Goal: Task Accomplishment & Management: Use online tool/utility

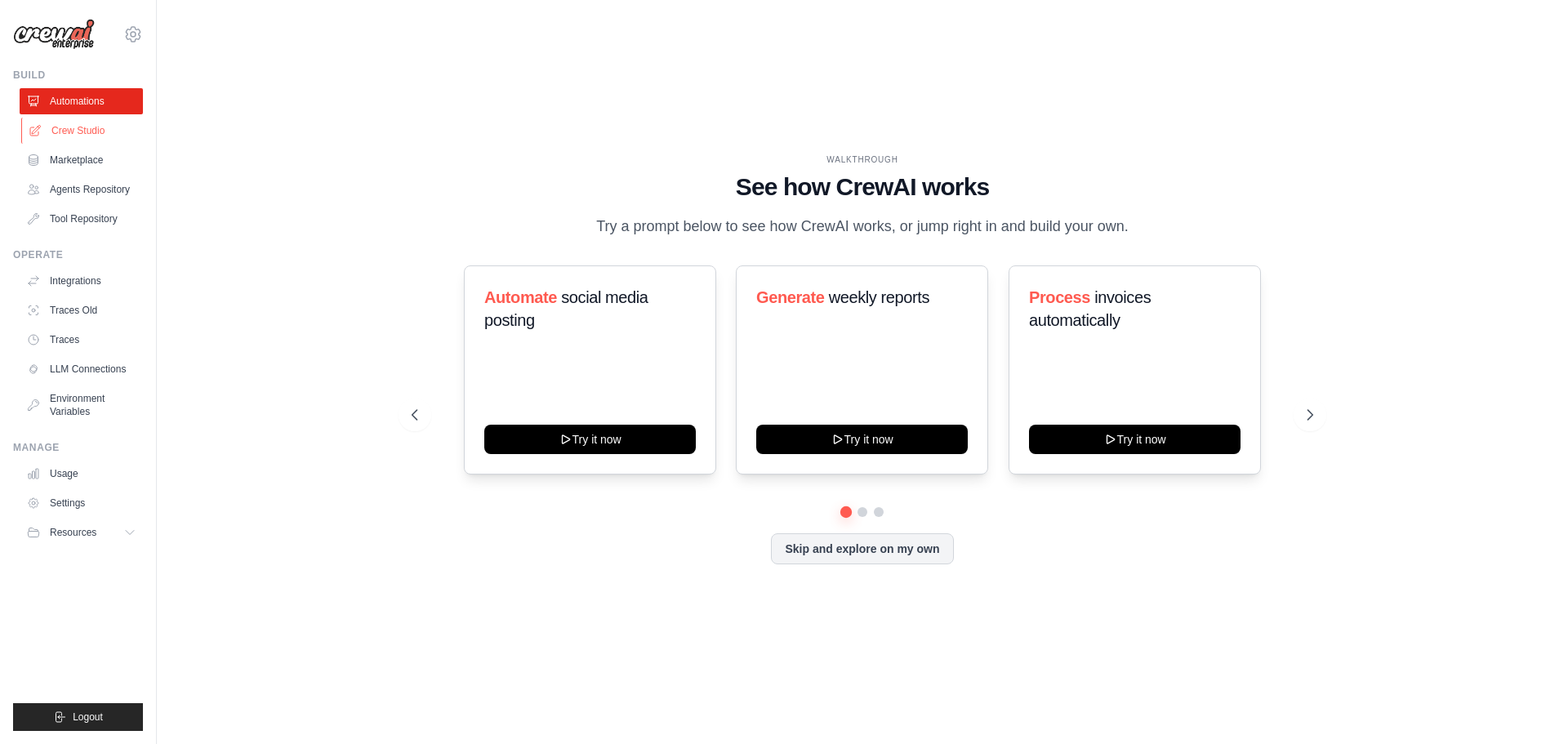
click at [80, 128] on link "Crew Studio" at bounding box center [83, 130] width 123 height 26
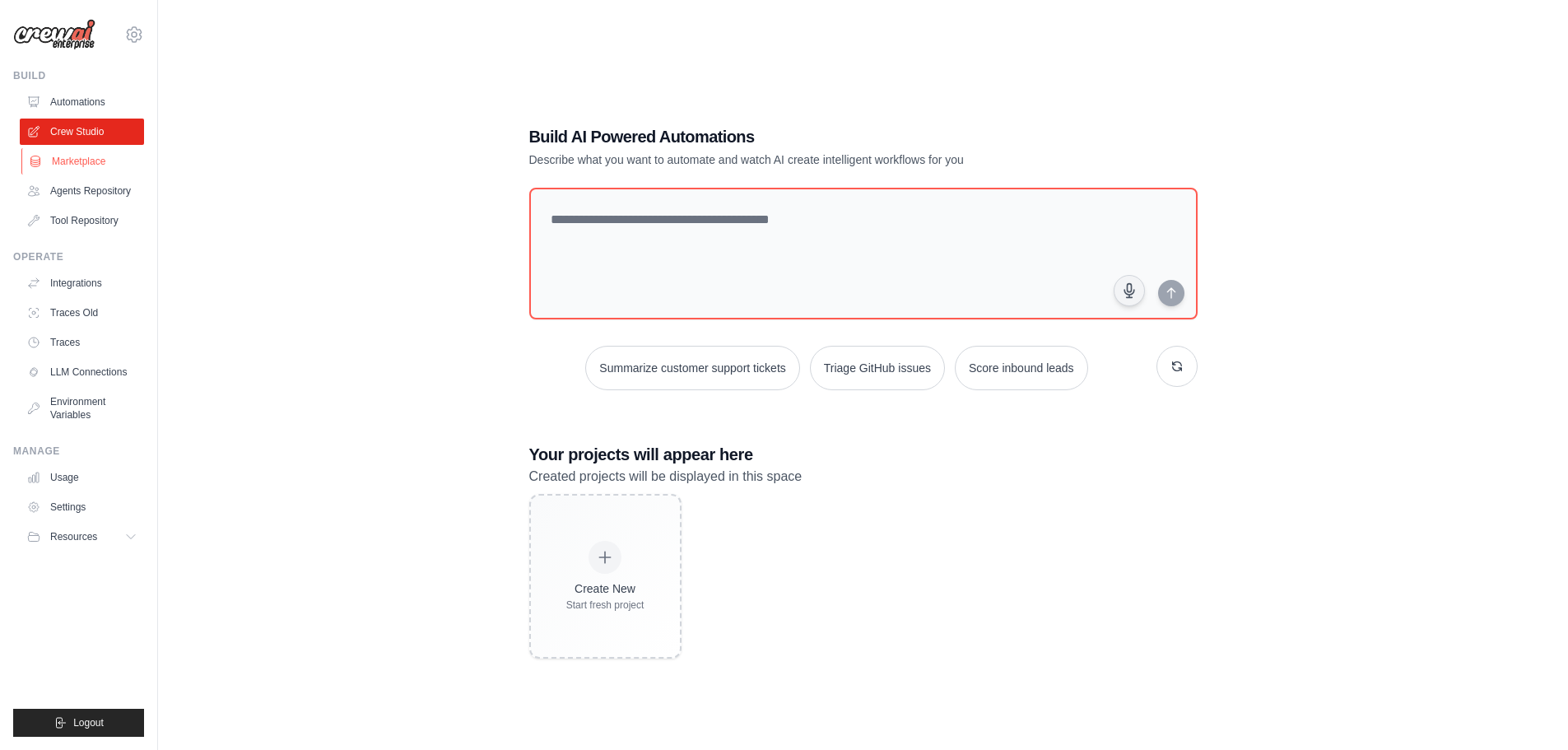
click at [65, 162] on link "Marketplace" at bounding box center [83, 161] width 124 height 26
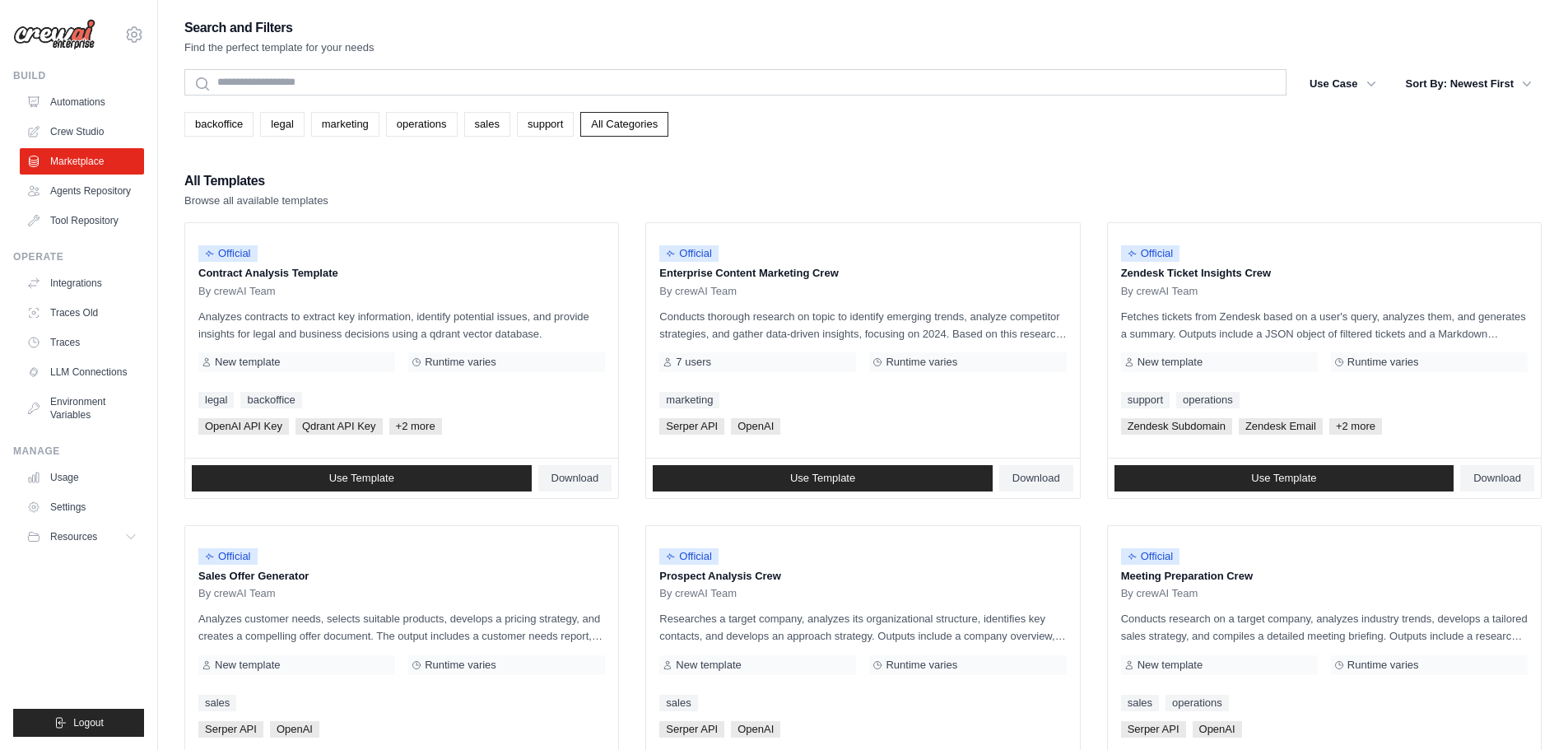
click at [82, 193] on link "Agents Repository" at bounding box center [82, 190] width 124 height 26
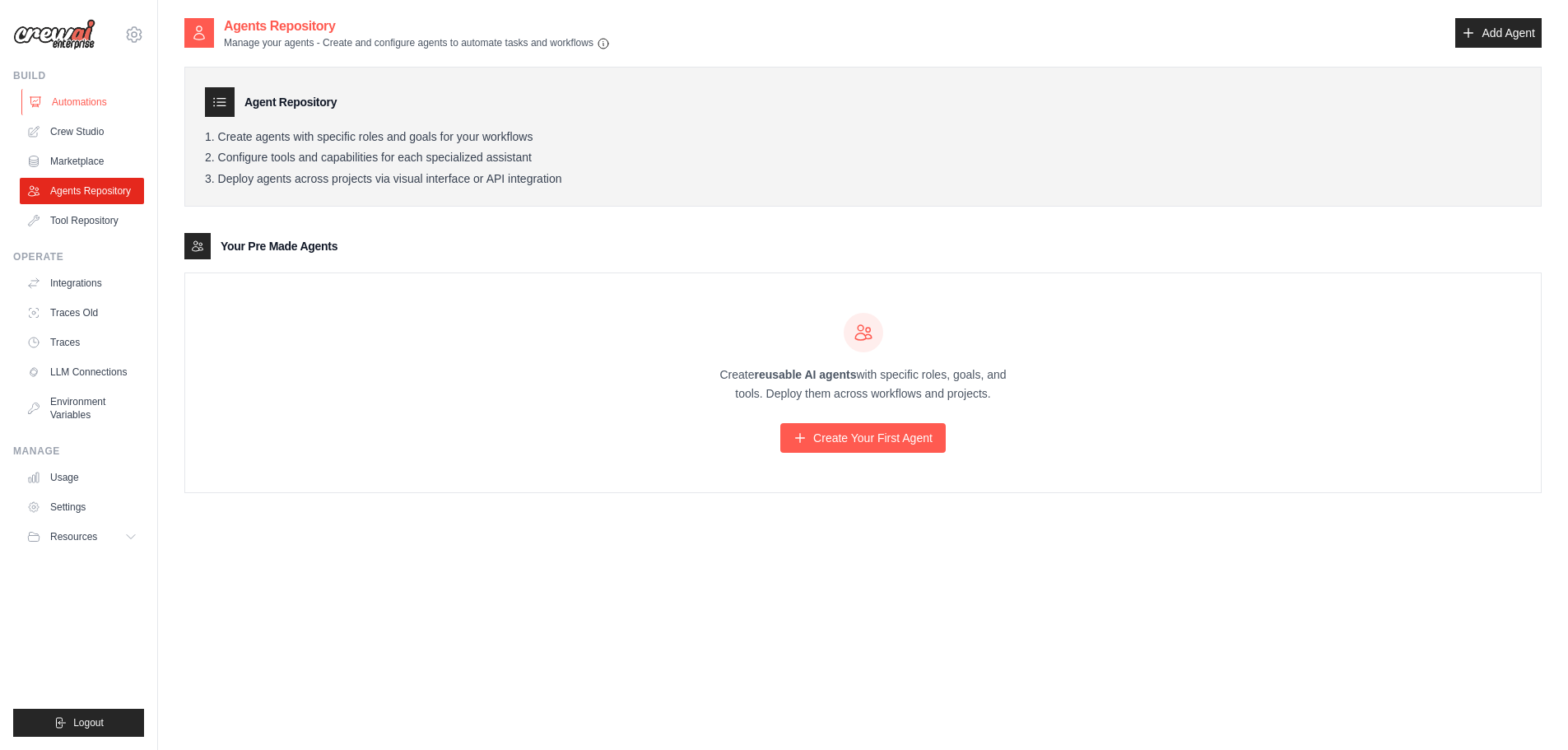
click at [64, 108] on link "Automations" at bounding box center [83, 101] width 124 height 26
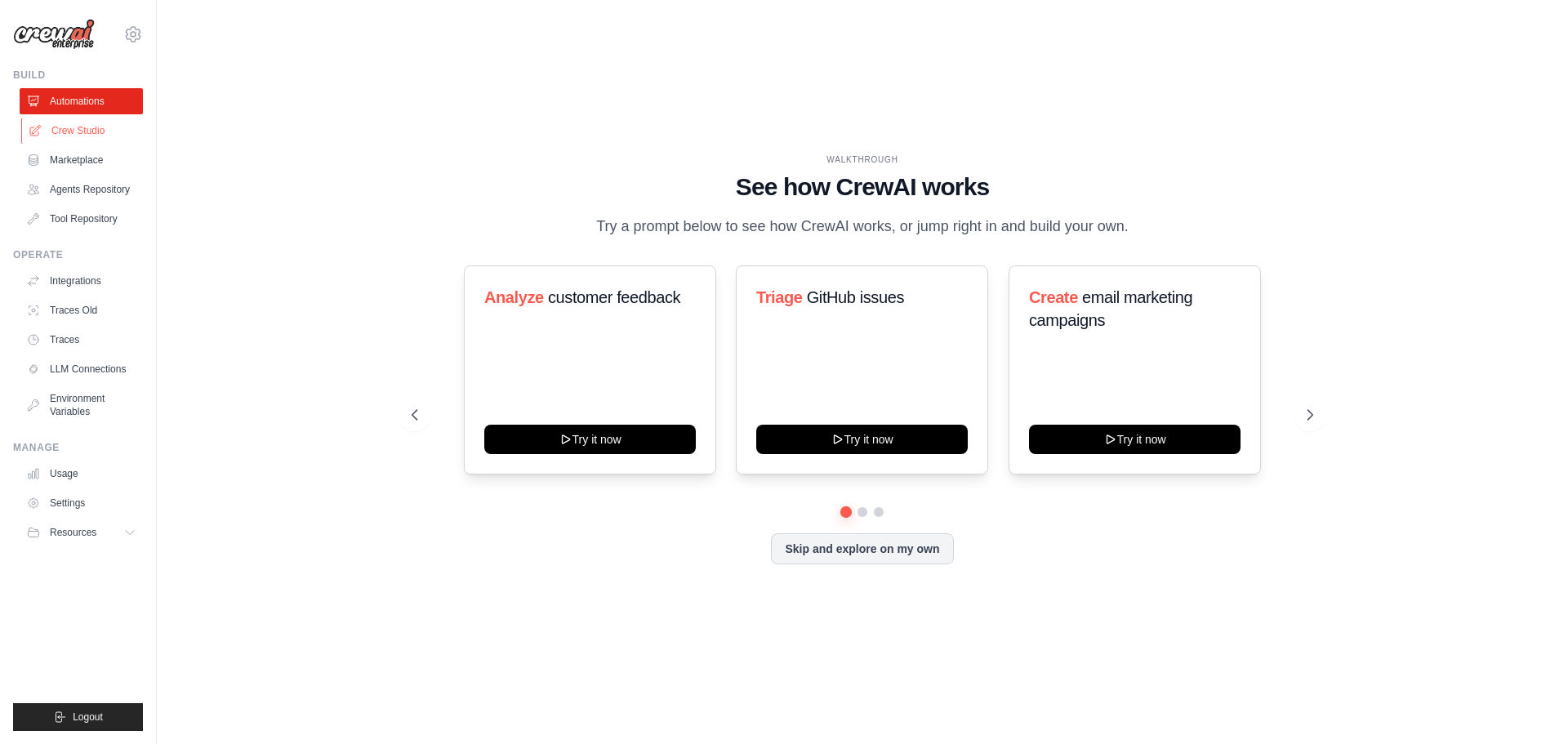
click at [103, 127] on link "Crew Studio" at bounding box center [83, 130] width 123 height 26
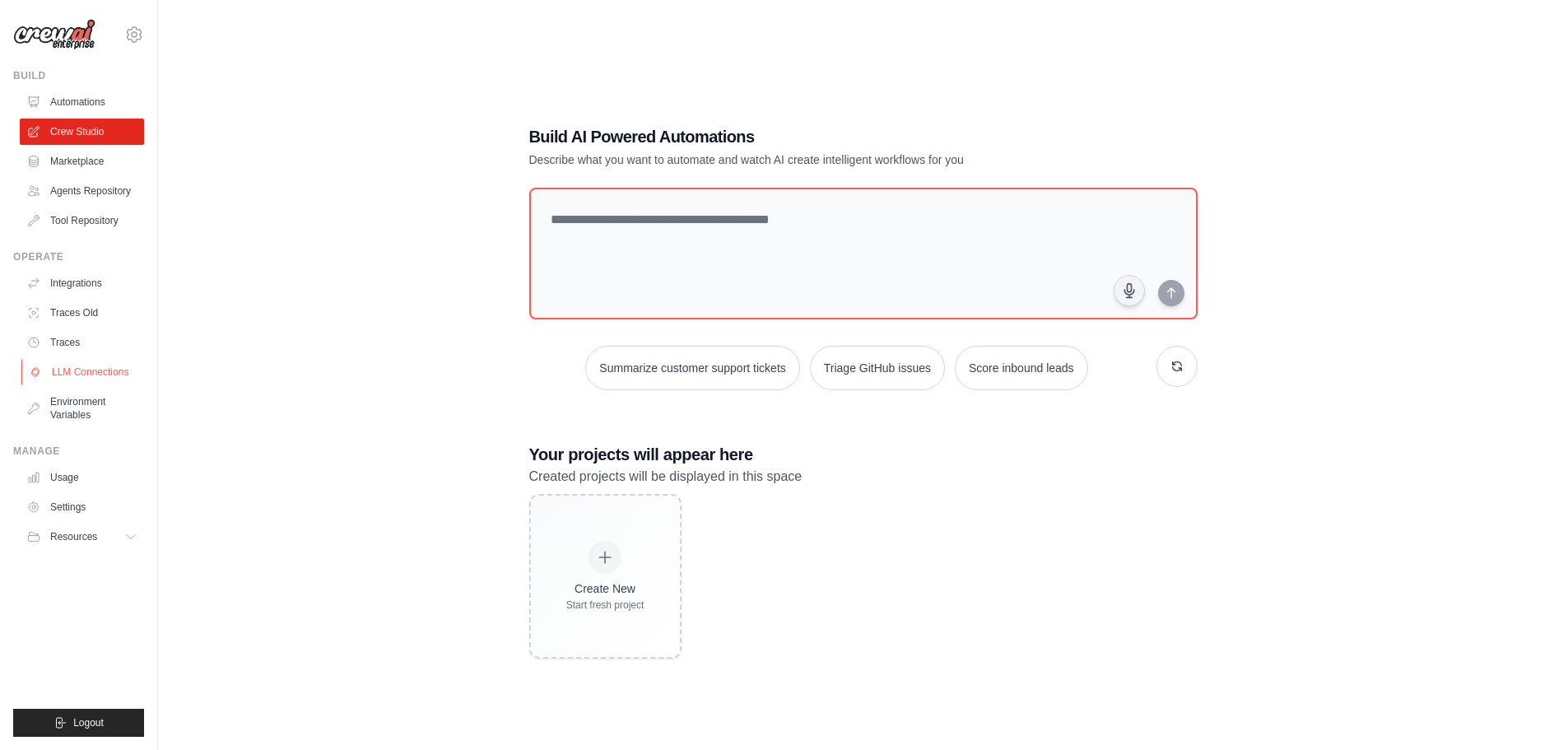
click at [104, 365] on link "LLM Connections" at bounding box center [83, 371] width 124 height 26
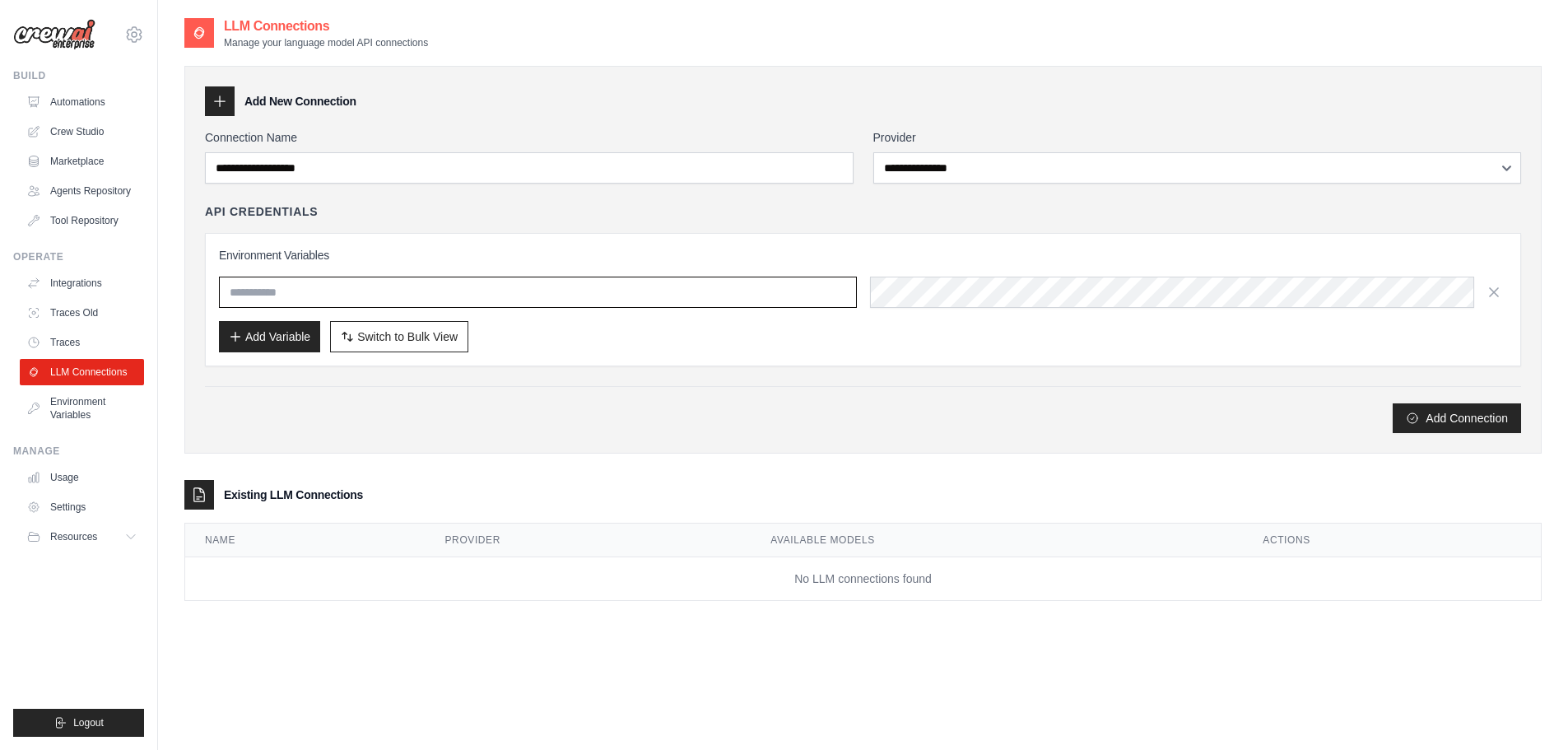
click at [640, 294] on input "text" at bounding box center [538, 292] width 638 height 32
click at [547, 426] on div "Add Connection" at bounding box center [862, 418] width 1316 height 30
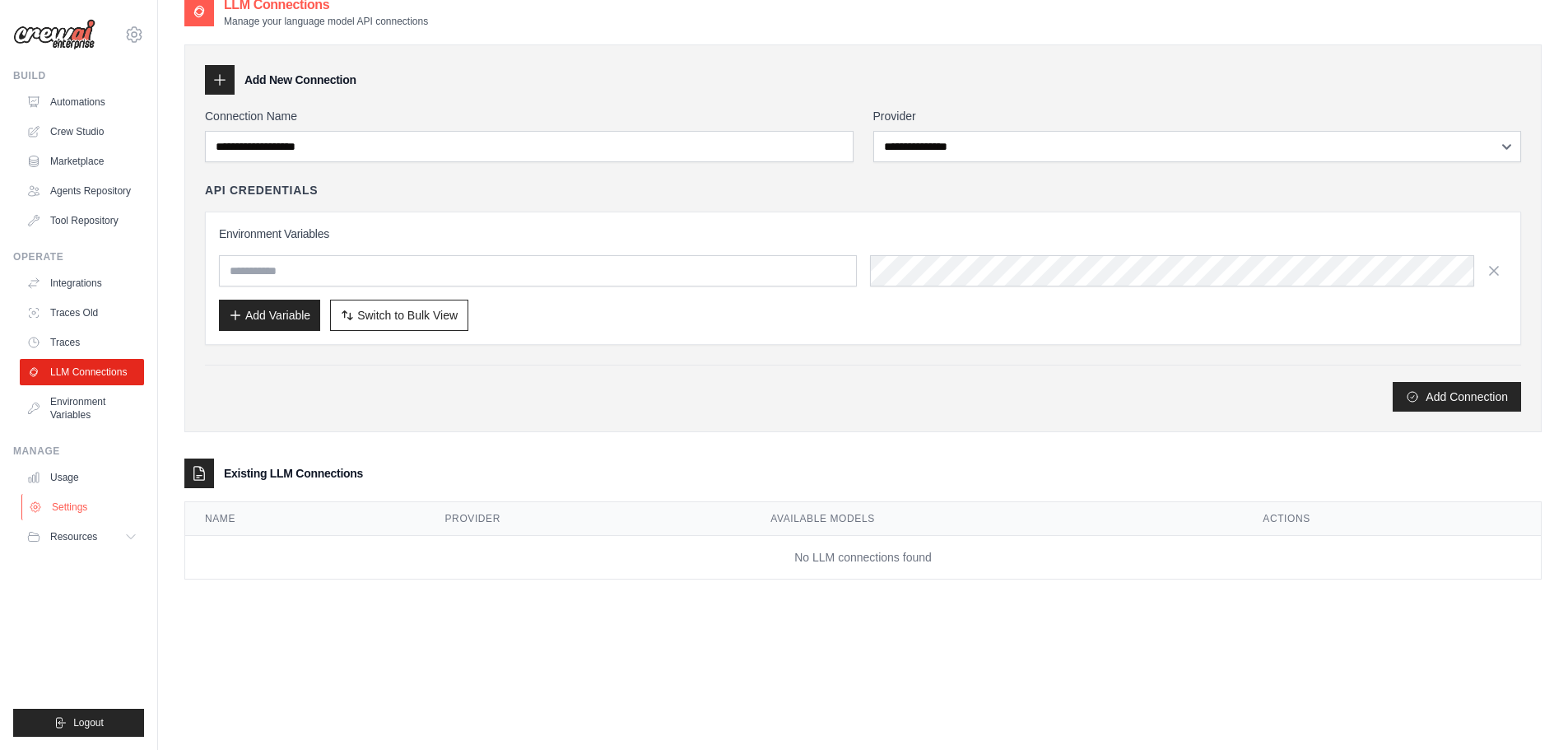
scroll to position [33, 0]
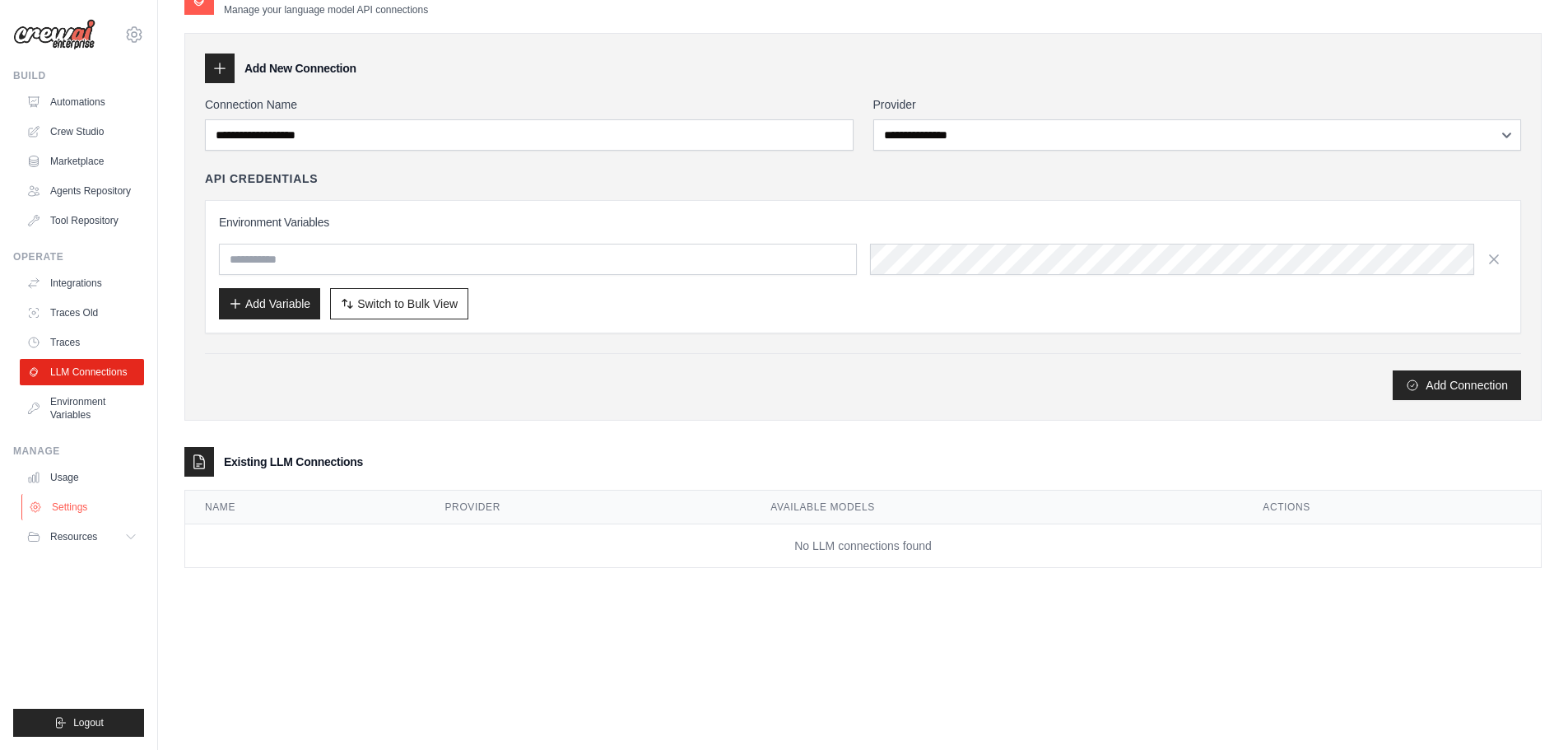
click at [87, 504] on link "Settings" at bounding box center [83, 506] width 124 height 26
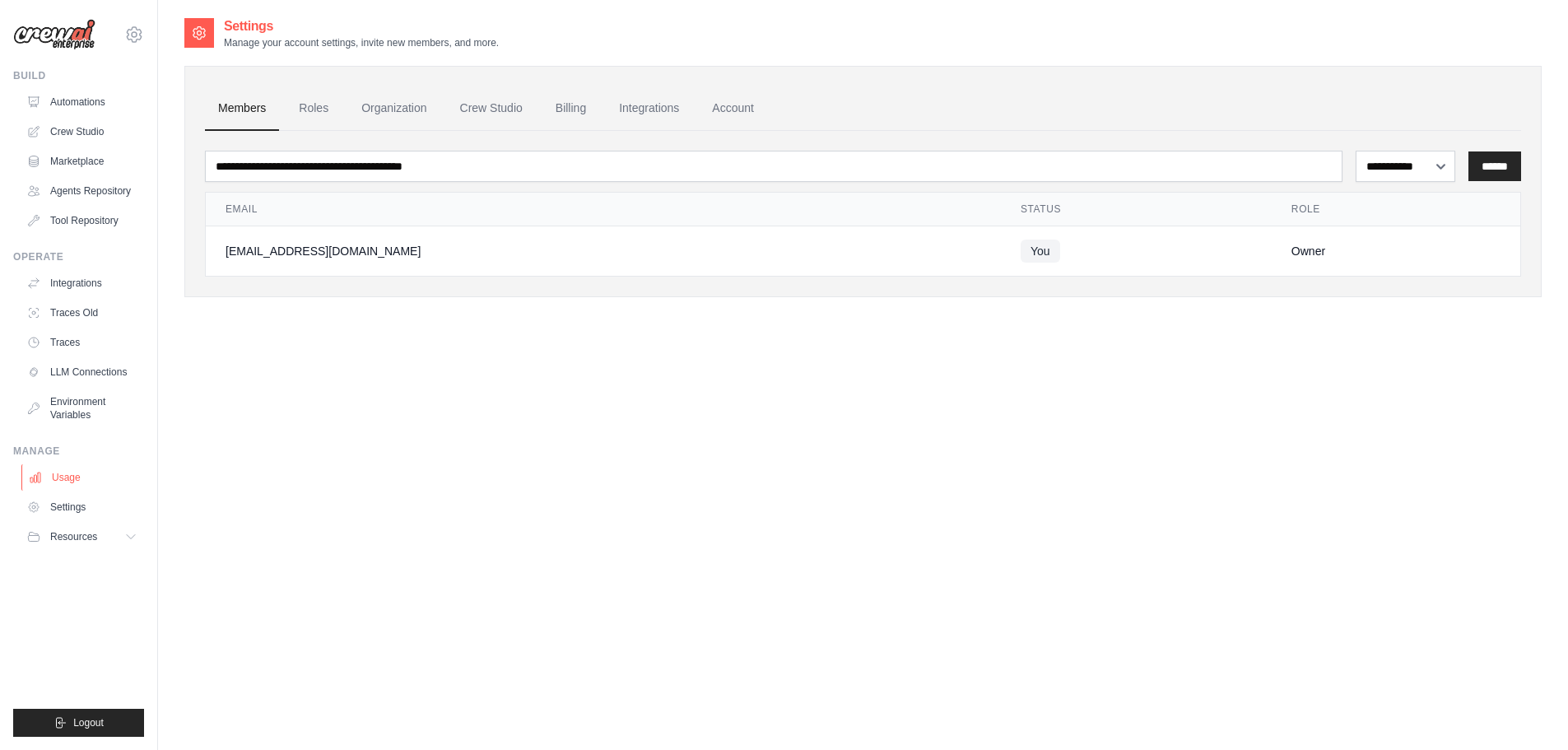
click at [88, 472] on link "Usage" at bounding box center [83, 477] width 124 height 26
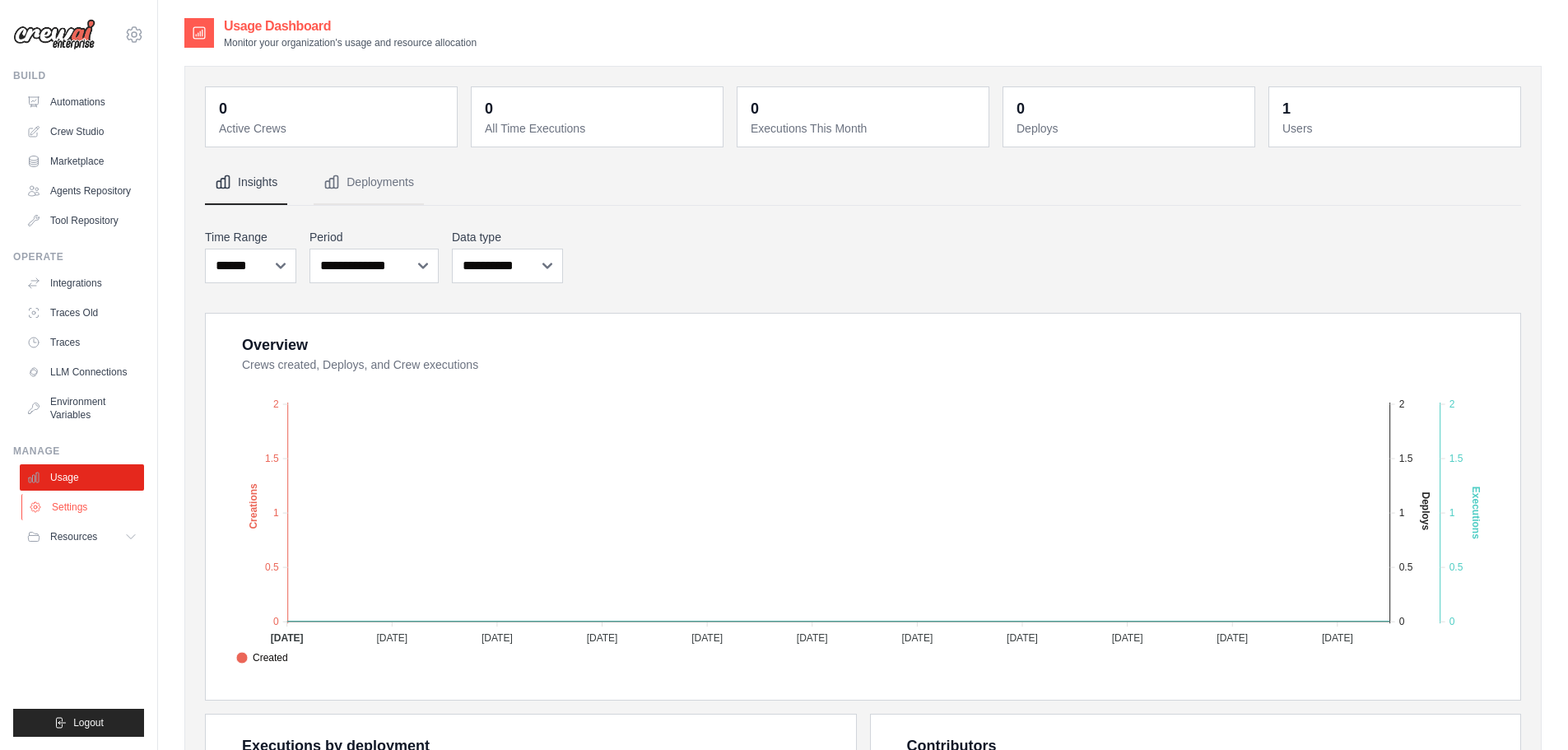
click at [73, 513] on link "Settings" at bounding box center [83, 506] width 124 height 26
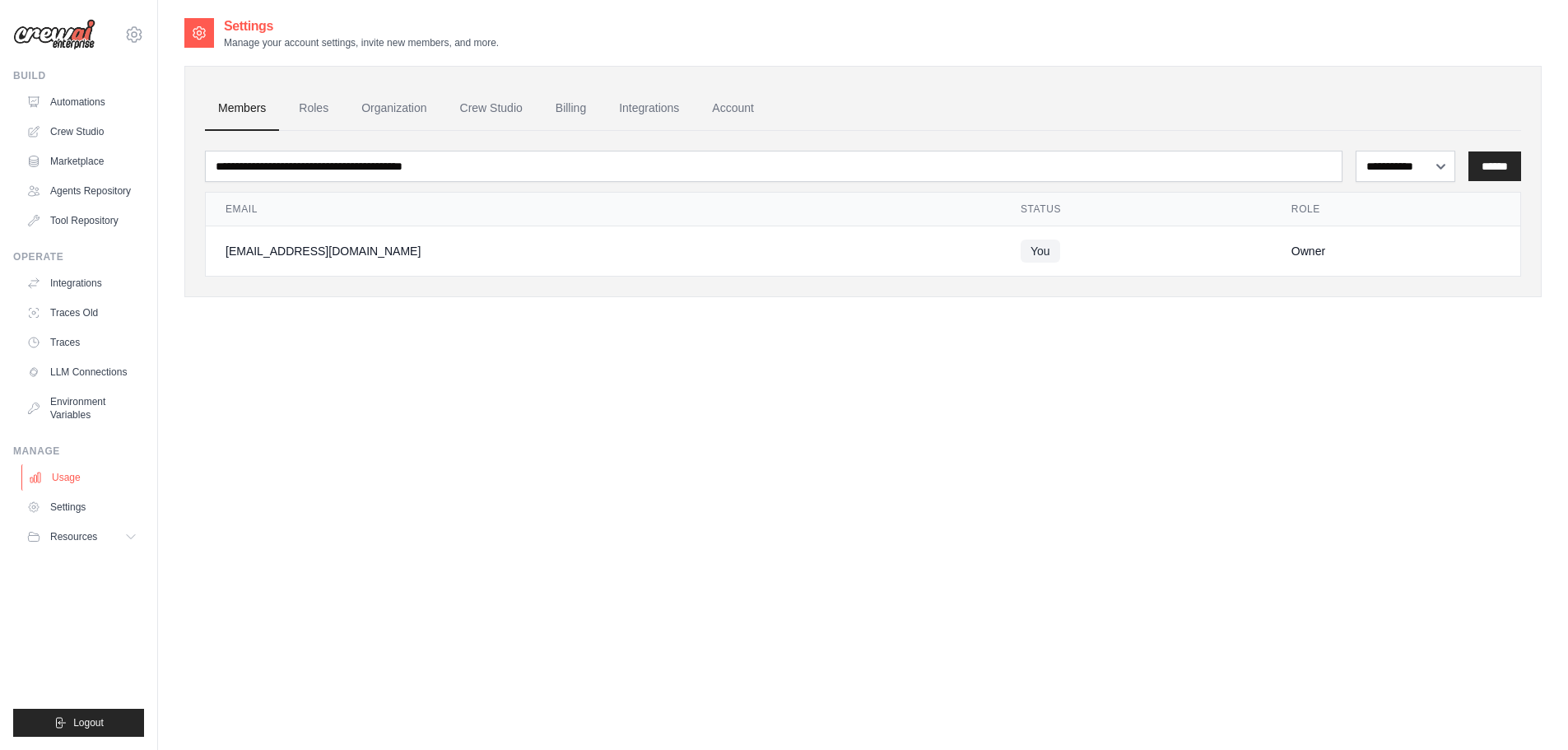
click at [84, 476] on link "Usage" at bounding box center [83, 477] width 124 height 26
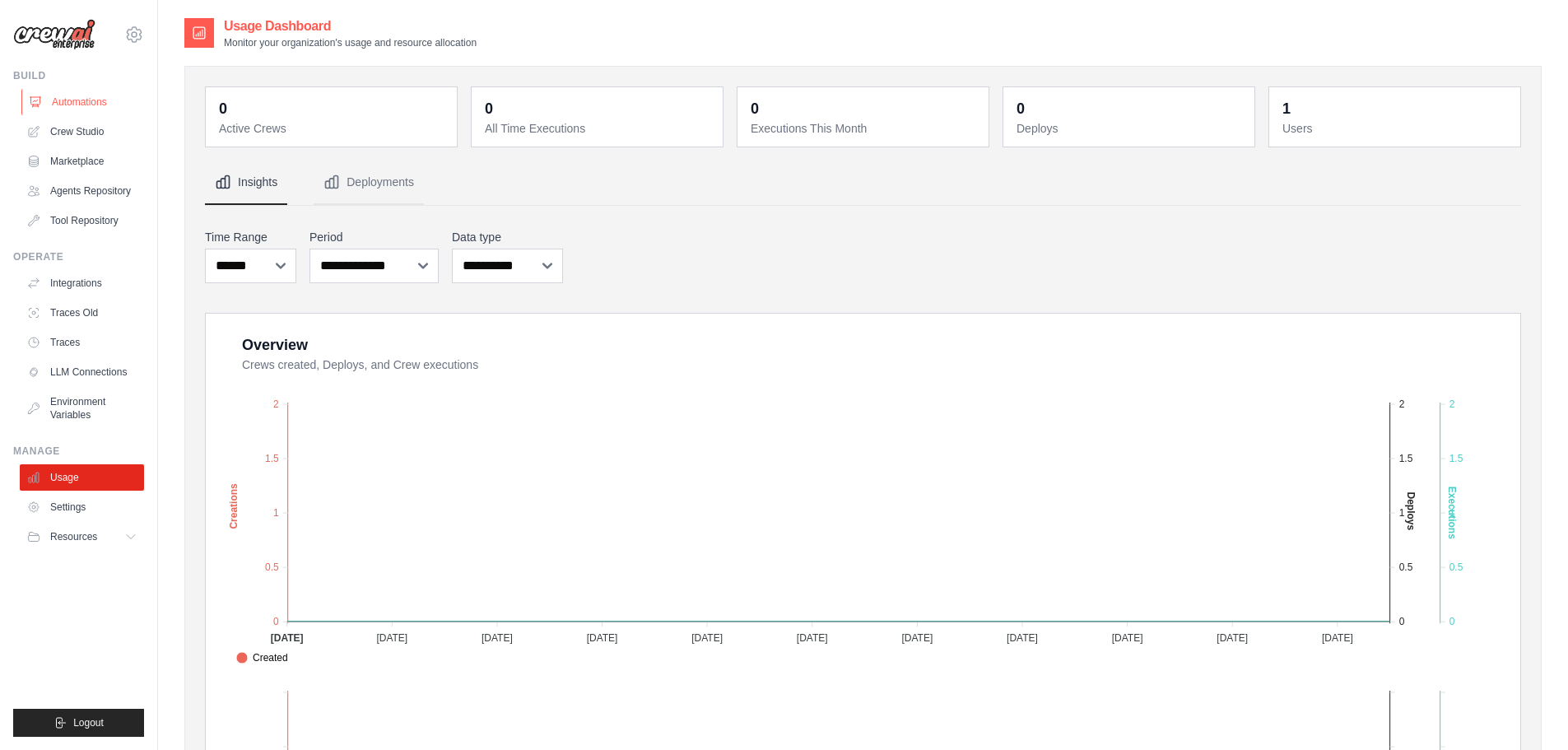
click at [80, 89] on link "Automations" at bounding box center [83, 101] width 124 height 26
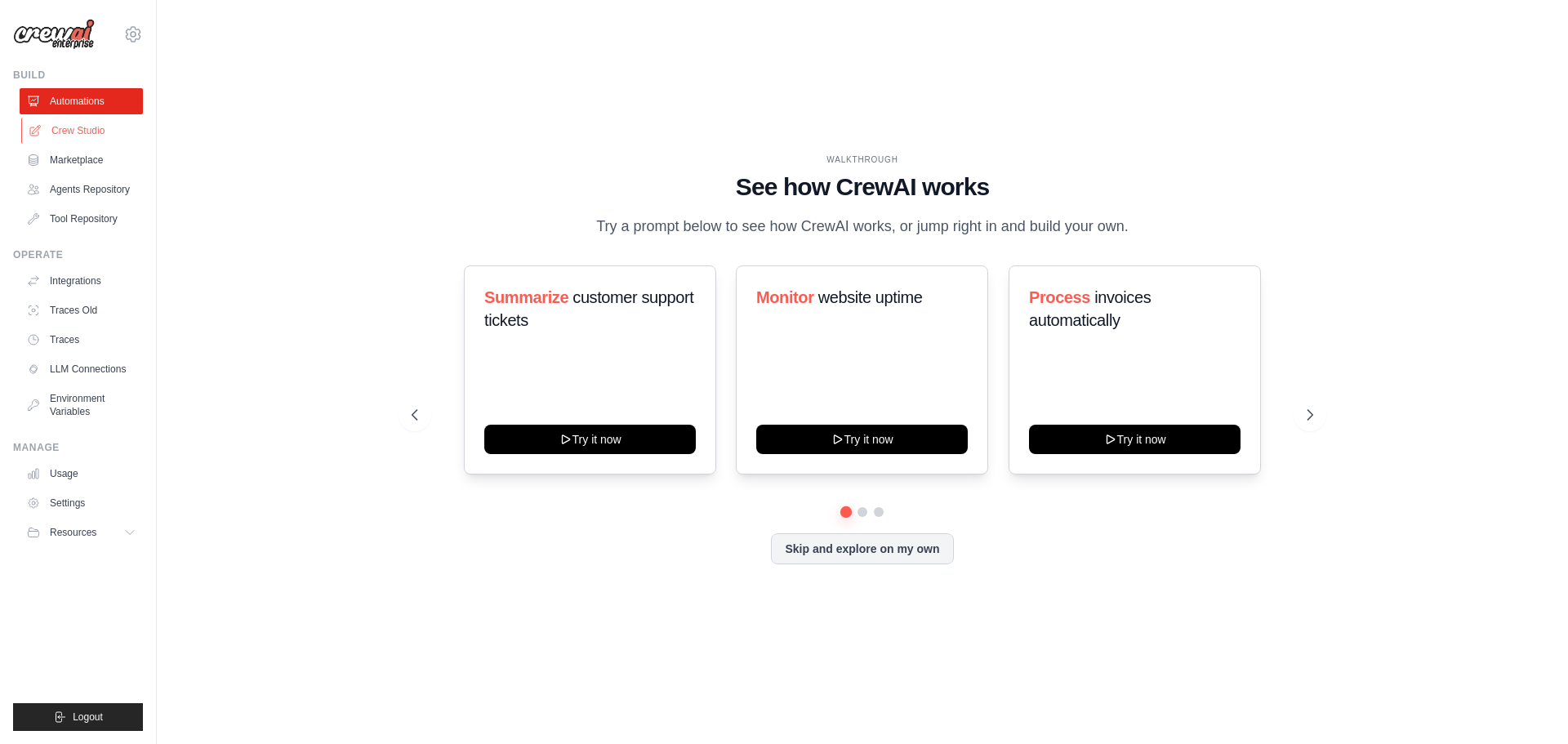
click at [95, 132] on link "Crew Studio" at bounding box center [83, 130] width 123 height 26
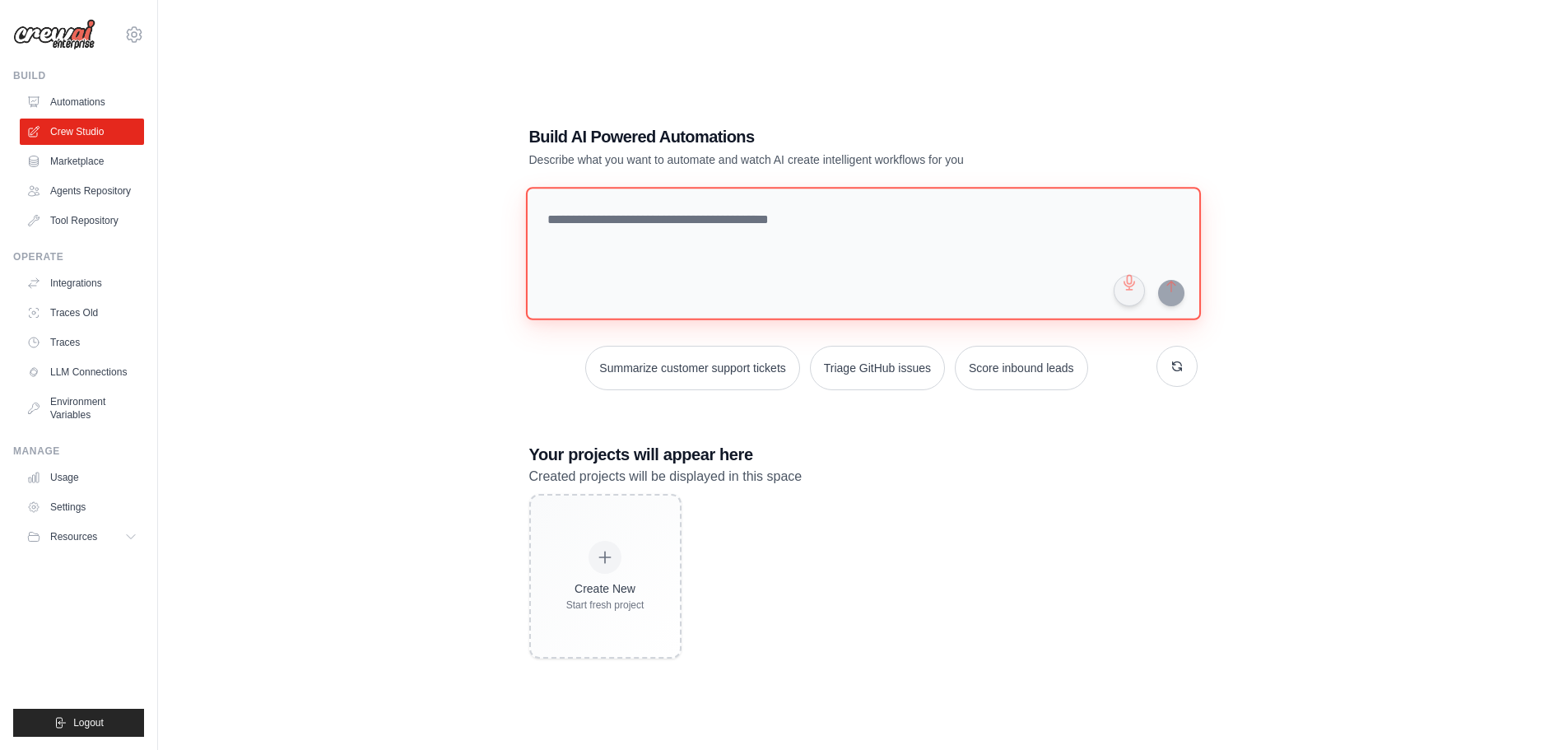
click at [715, 251] on textarea at bounding box center [862, 253] width 675 height 133
click at [908, 248] on textarea at bounding box center [862, 253] width 675 height 133
type textarea "*"
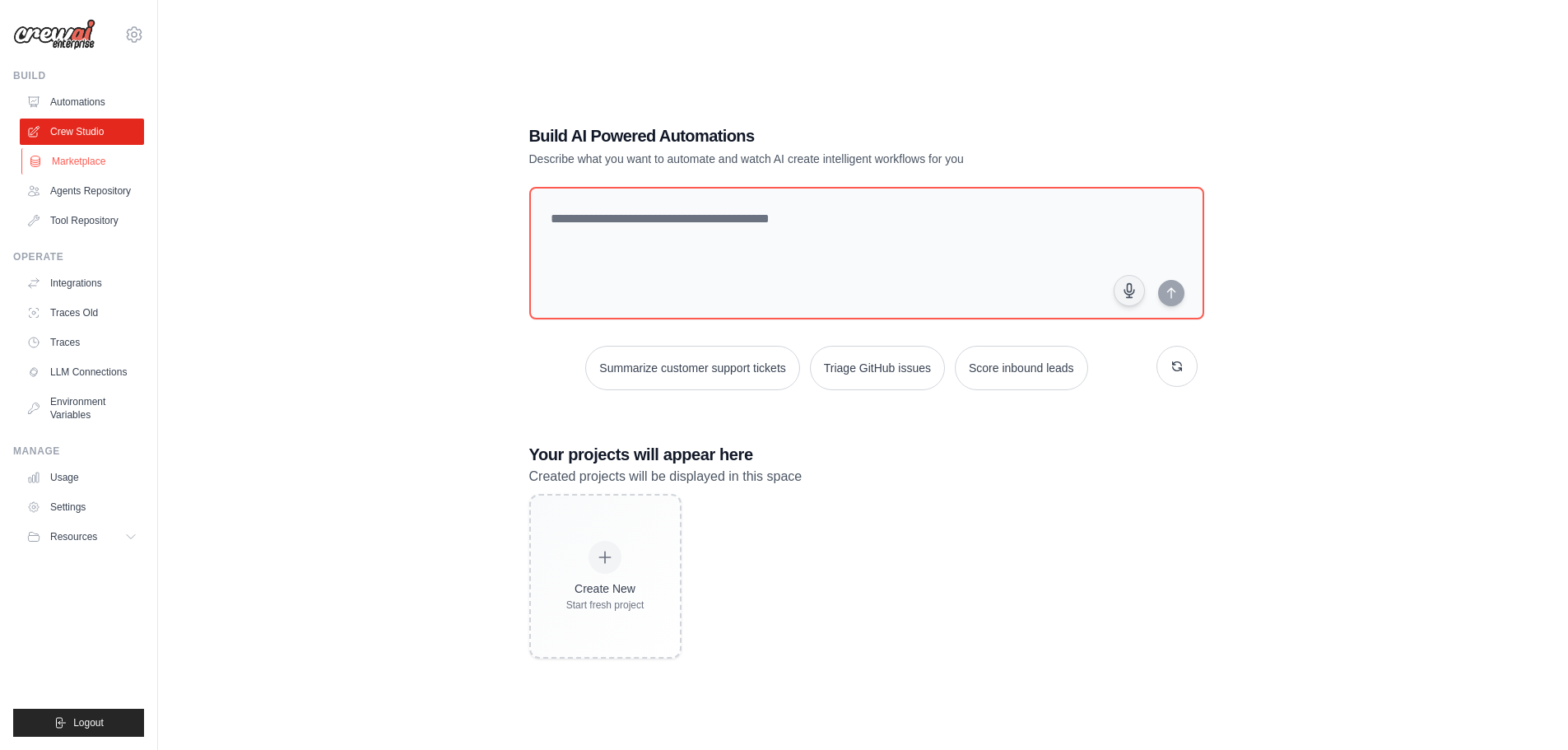
click at [83, 157] on link "Marketplace" at bounding box center [83, 161] width 124 height 26
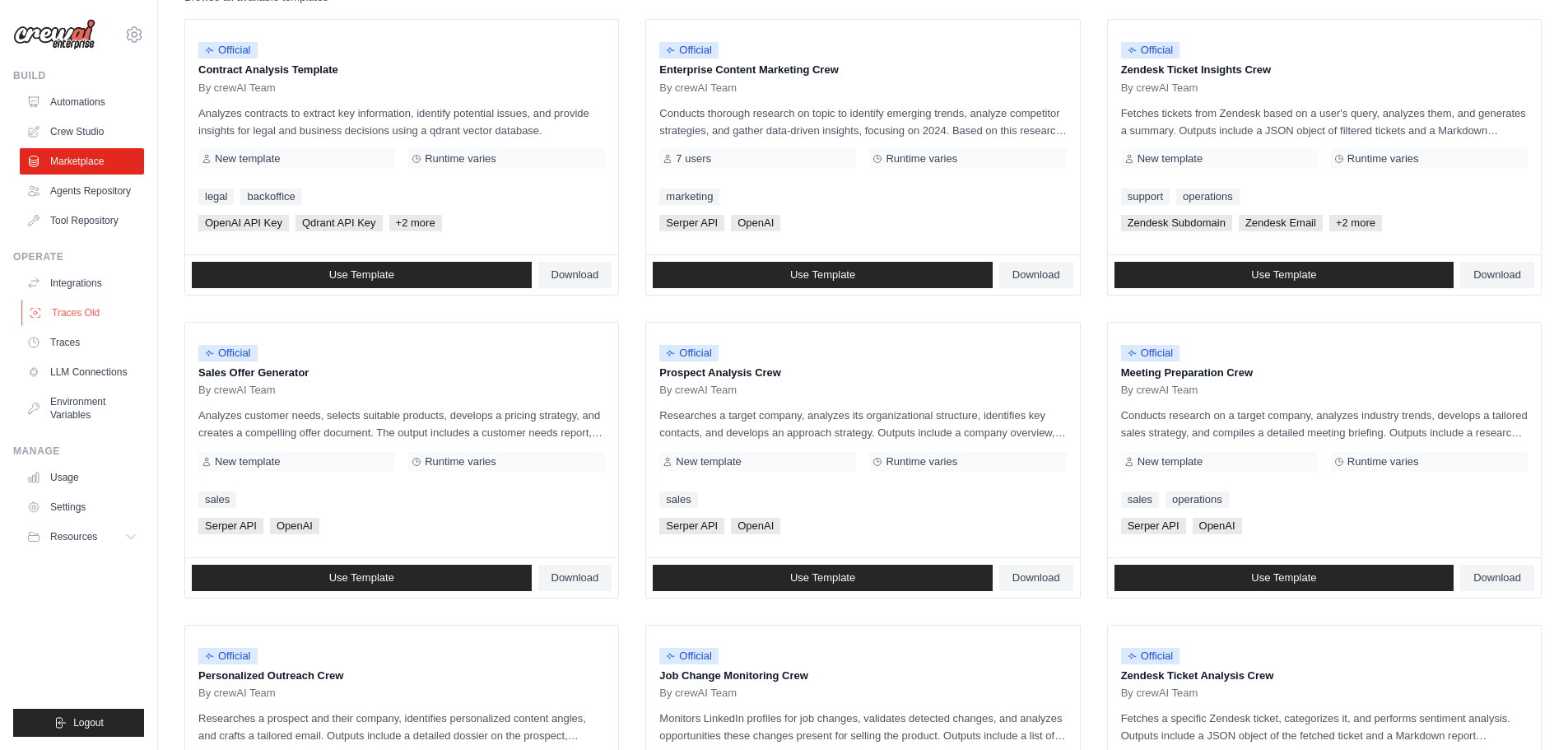
scroll to position [34, 0]
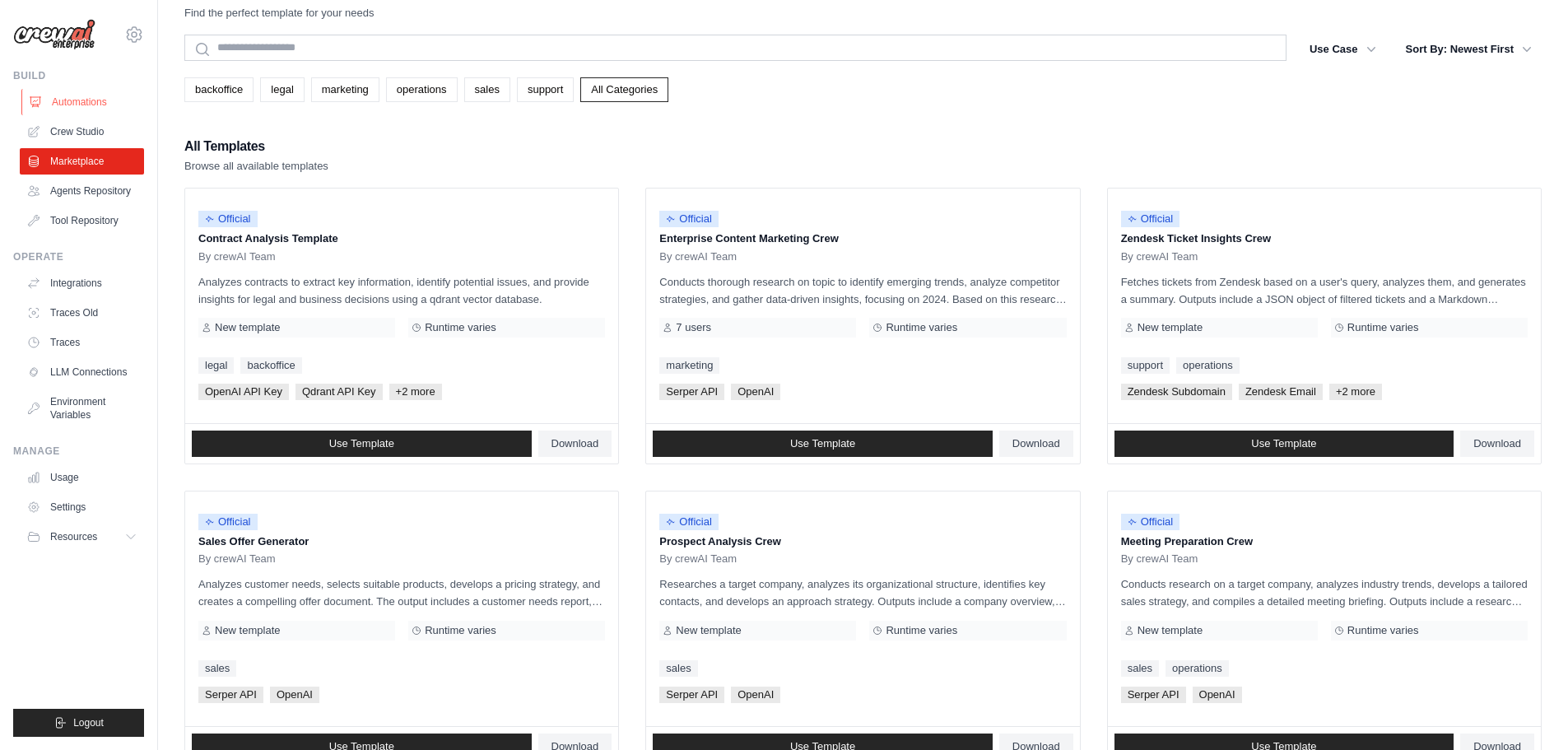
click at [75, 105] on link "Automations" at bounding box center [83, 101] width 124 height 26
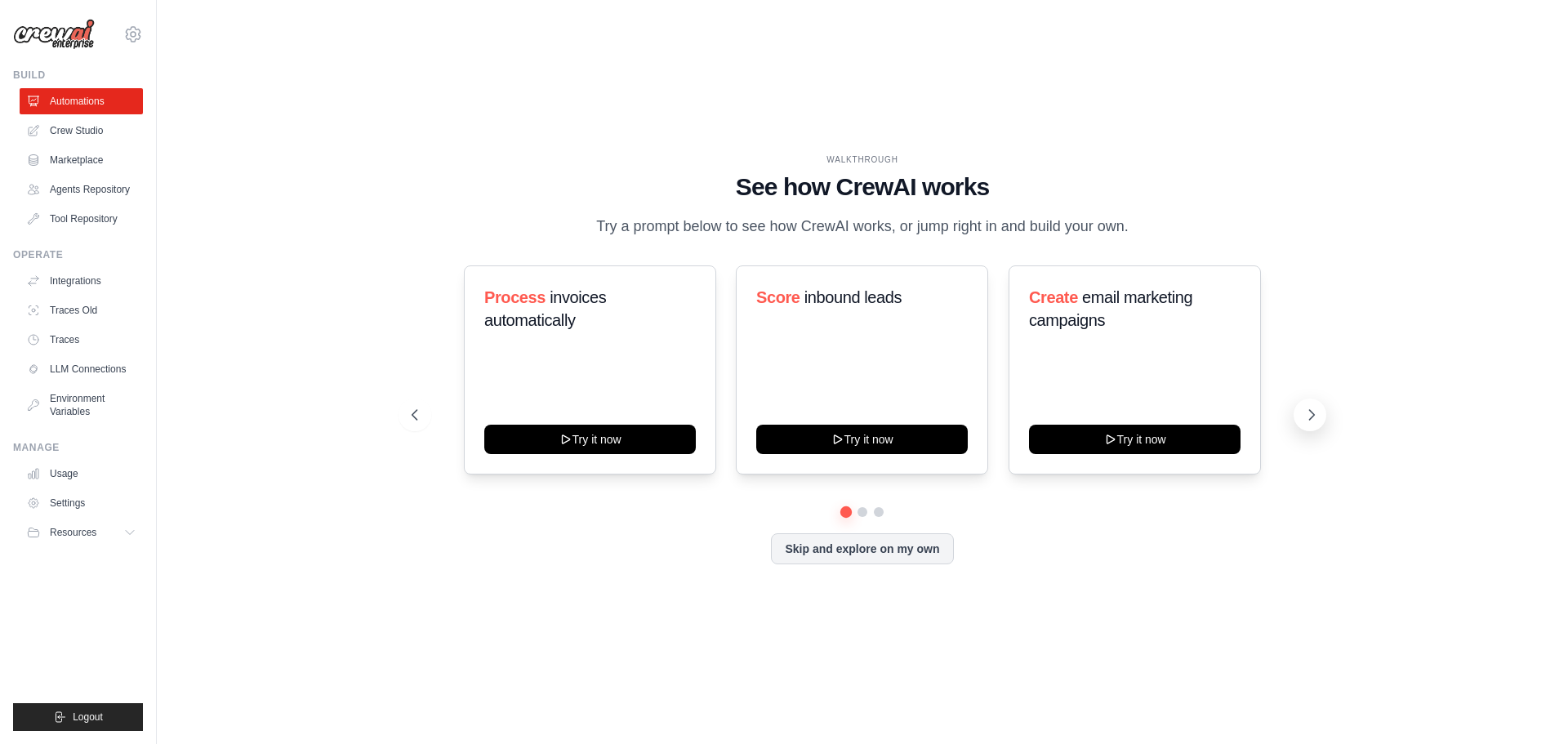
click at [1307, 411] on icon at bounding box center [1311, 415] width 16 height 16
click at [906, 561] on button "Skip and explore on my own" at bounding box center [862, 547] width 182 height 31
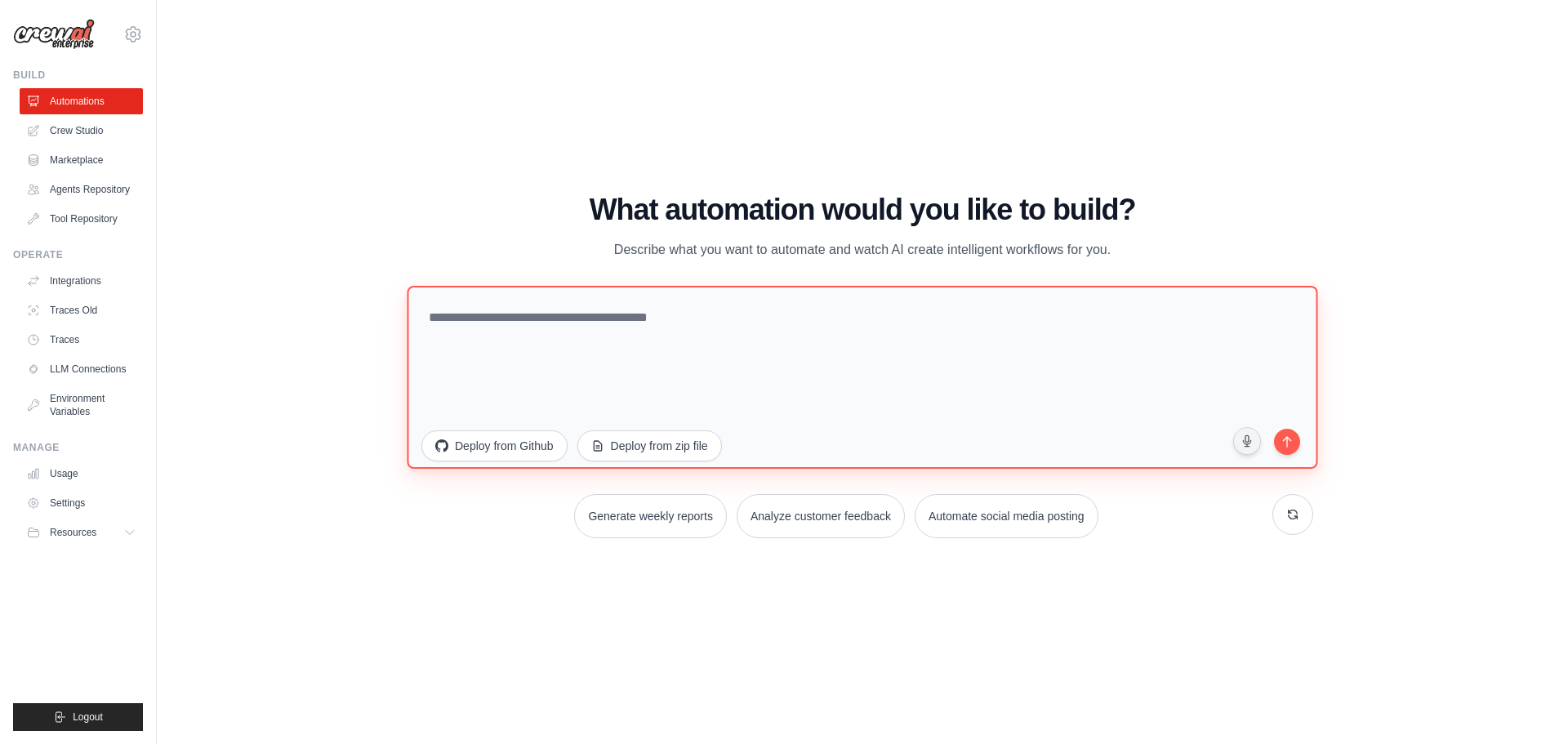
click at [760, 371] on textarea at bounding box center [862, 376] width 910 height 183
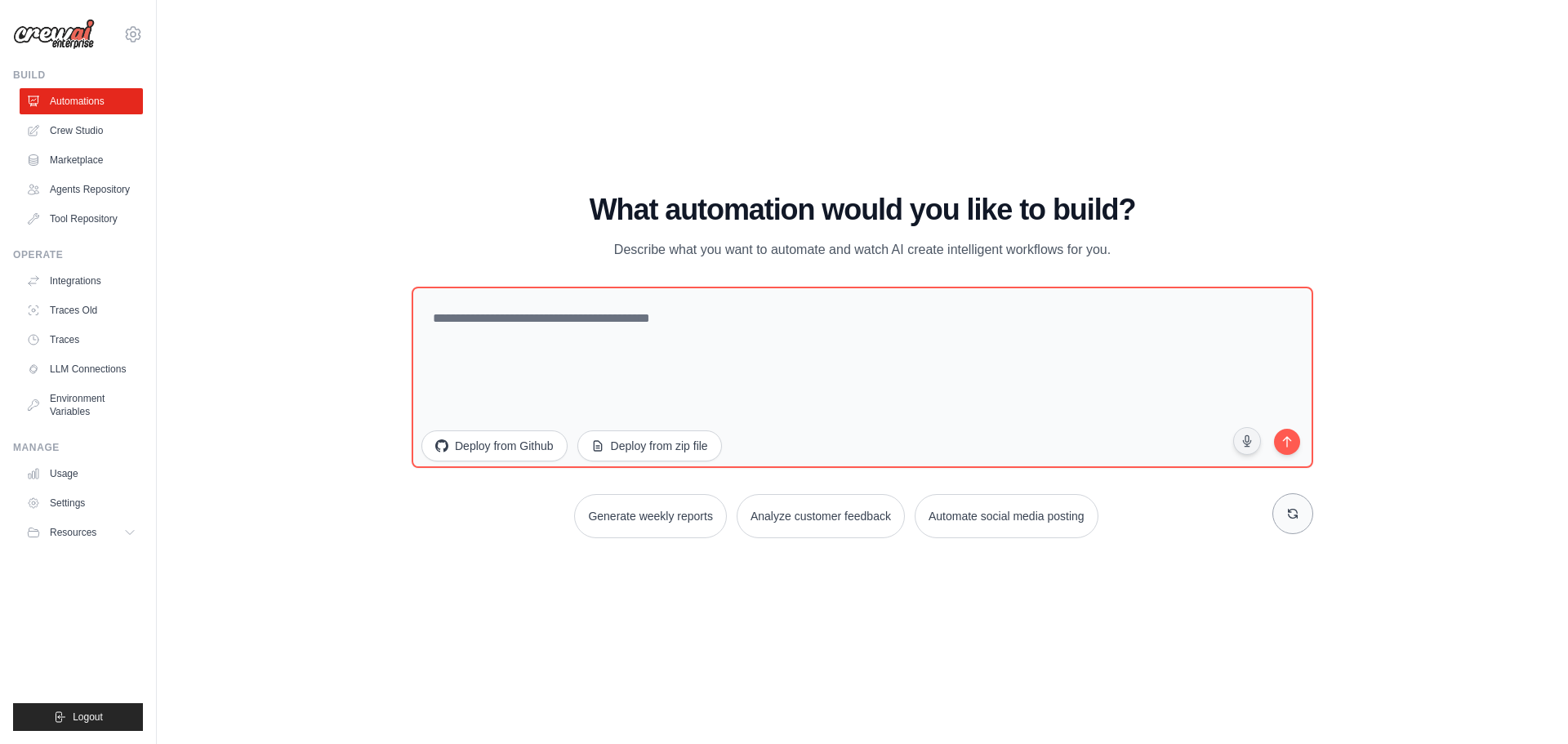
click at [1291, 517] on icon at bounding box center [1292, 513] width 13 height 13
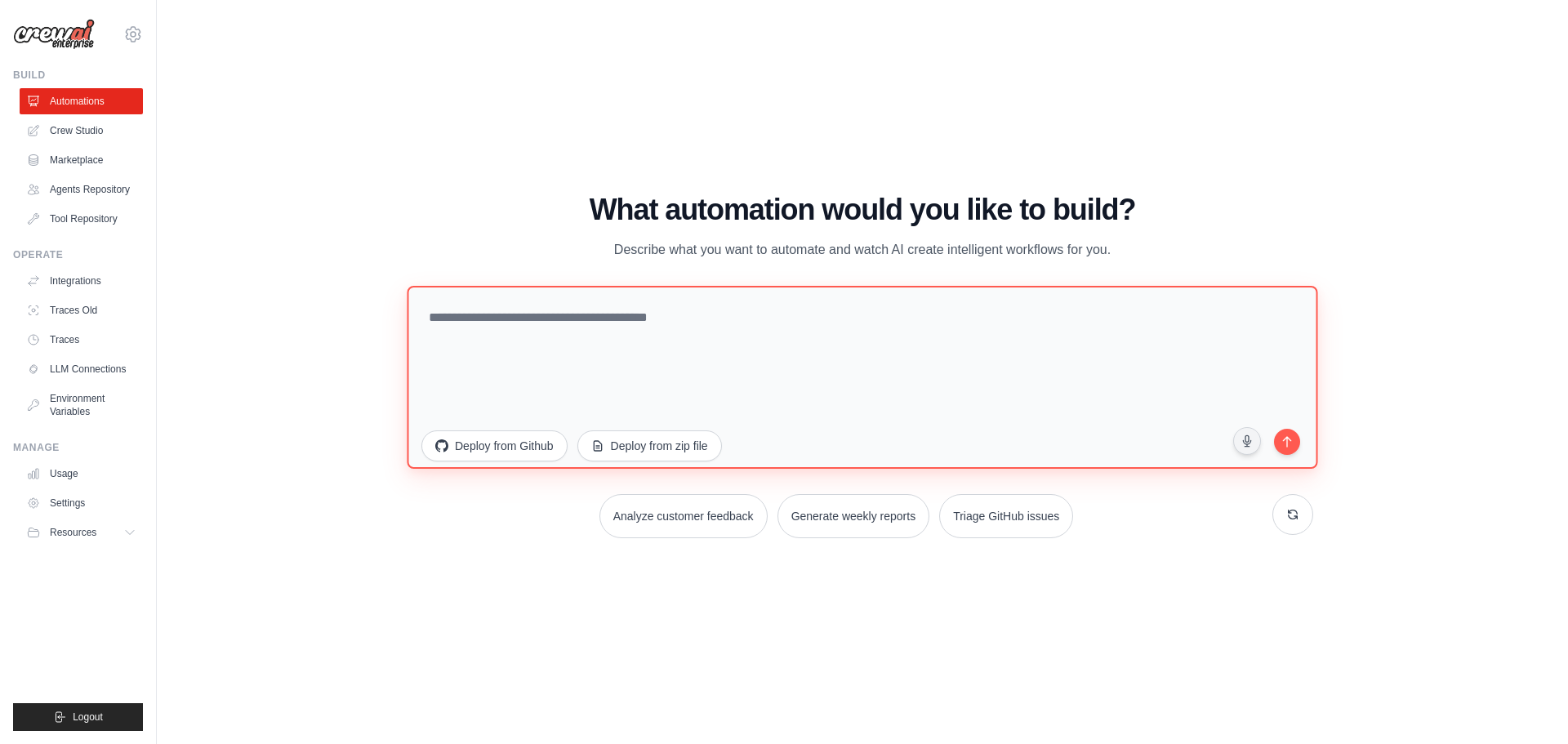
click at [739, 362] on textarea at bounding box center [862, 376] width 910 height 183
